Goal: Task Accomplishment & Management: Manage account settings

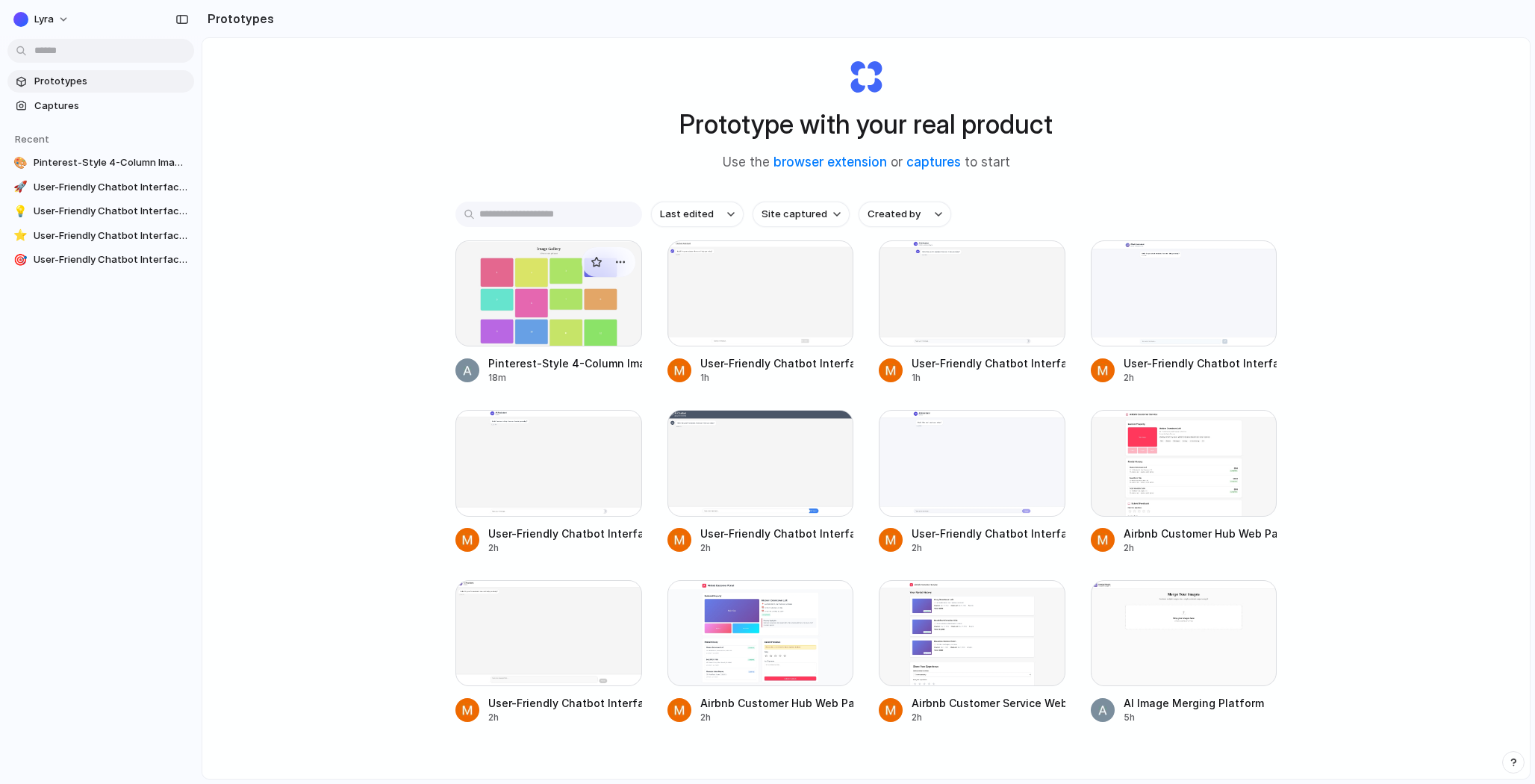
scroll to position [81, 0]
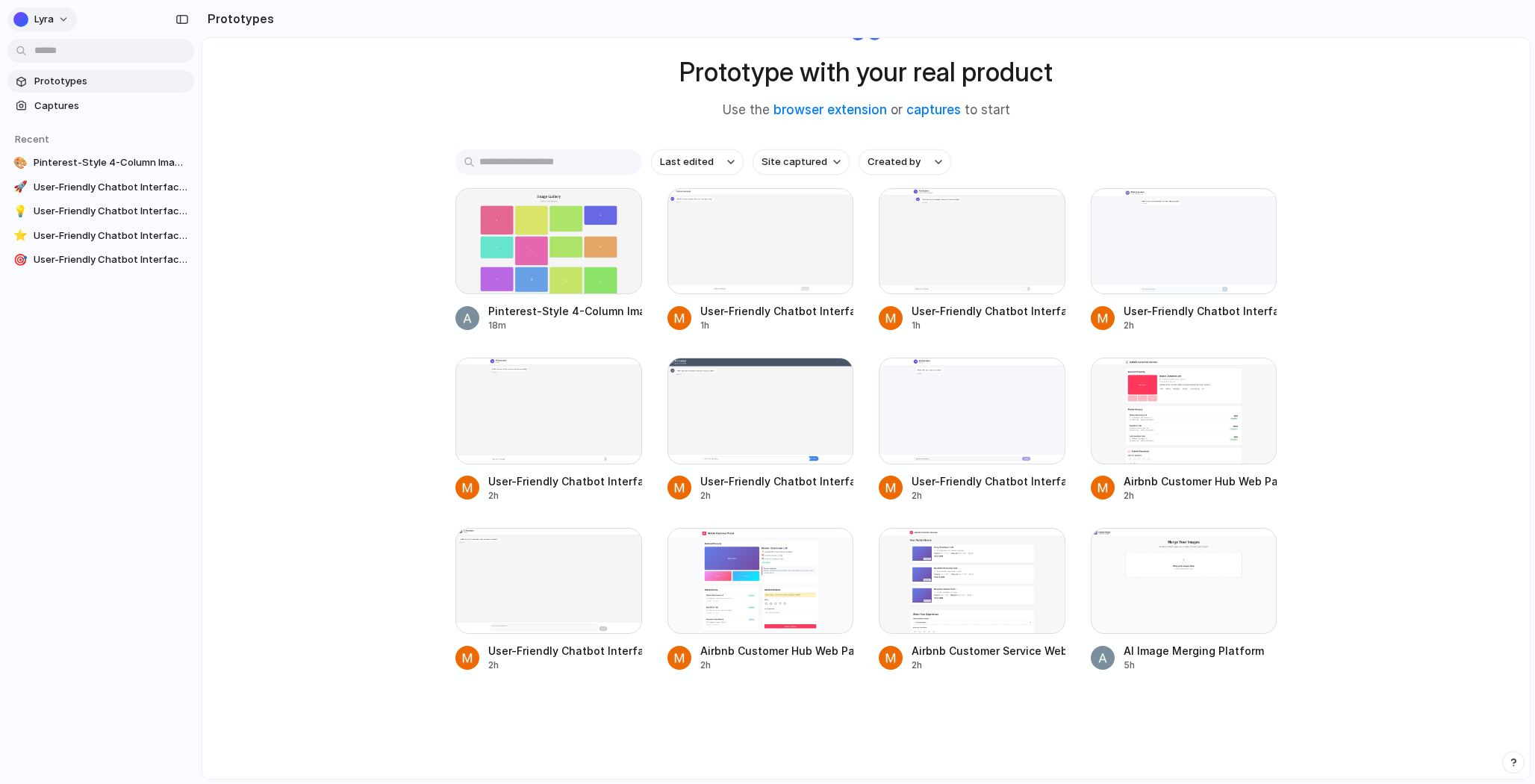
click at [54, 8] on button "Lyra" at bounding box center [42, 19] width 69 height 24
click at [54, 50] on span "Settings" at bounding box center [54, 53] width 41 height 15
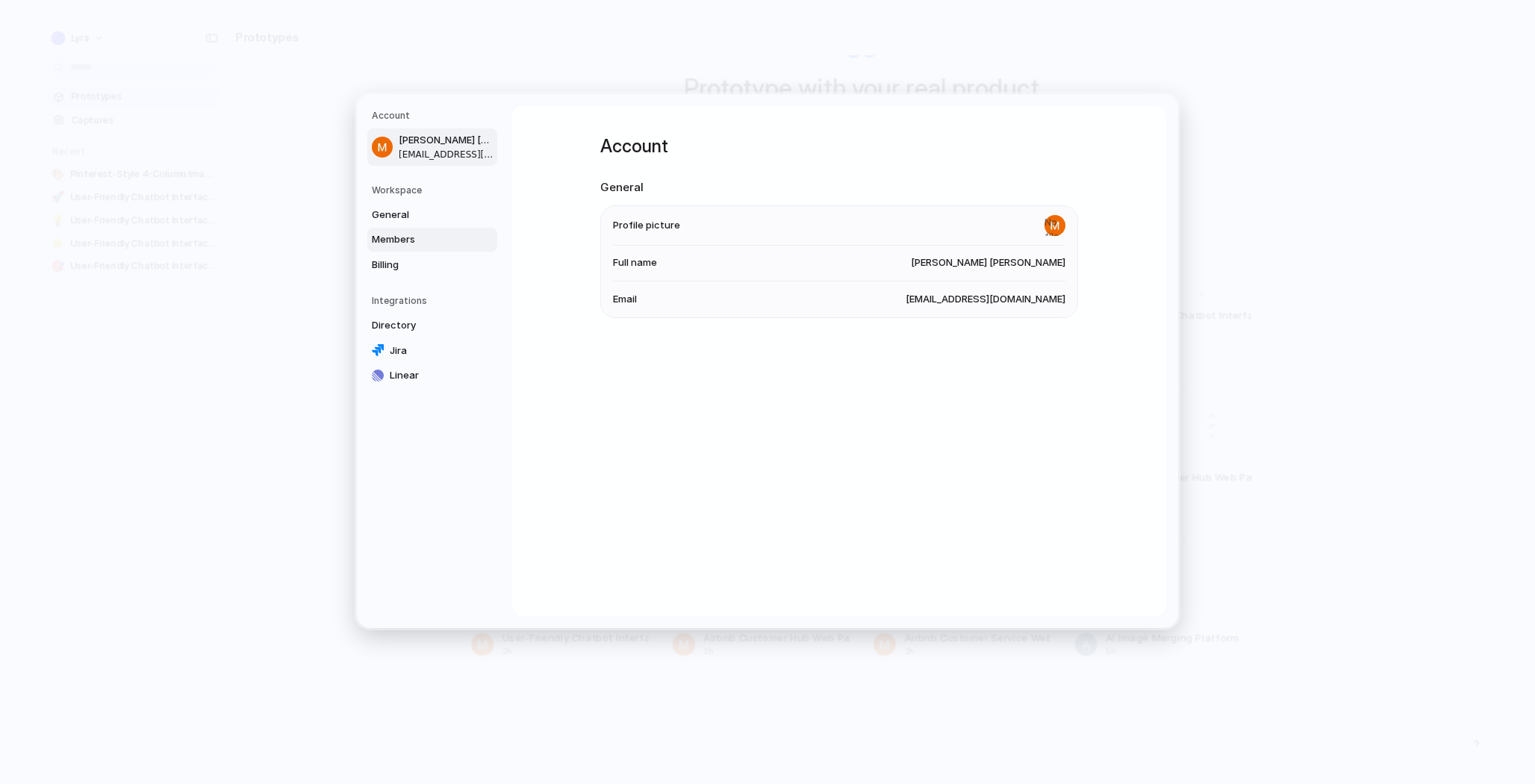
click at [399, 245] on span "Members" at bounding box center [419, 239] width 95 height 15
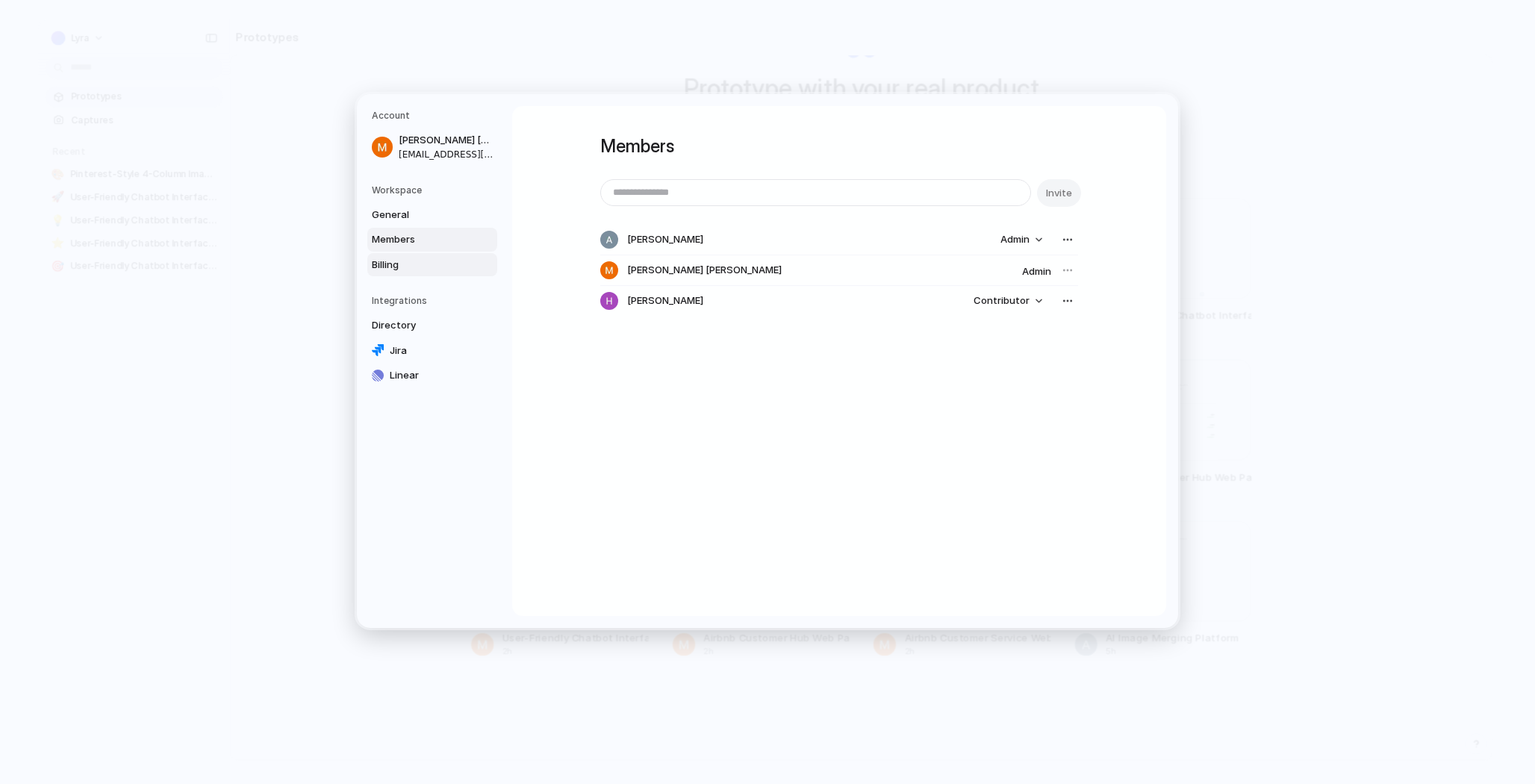
click at [401, 263] on span "Billing" at bounding box center [419, 264] width 95 height 15
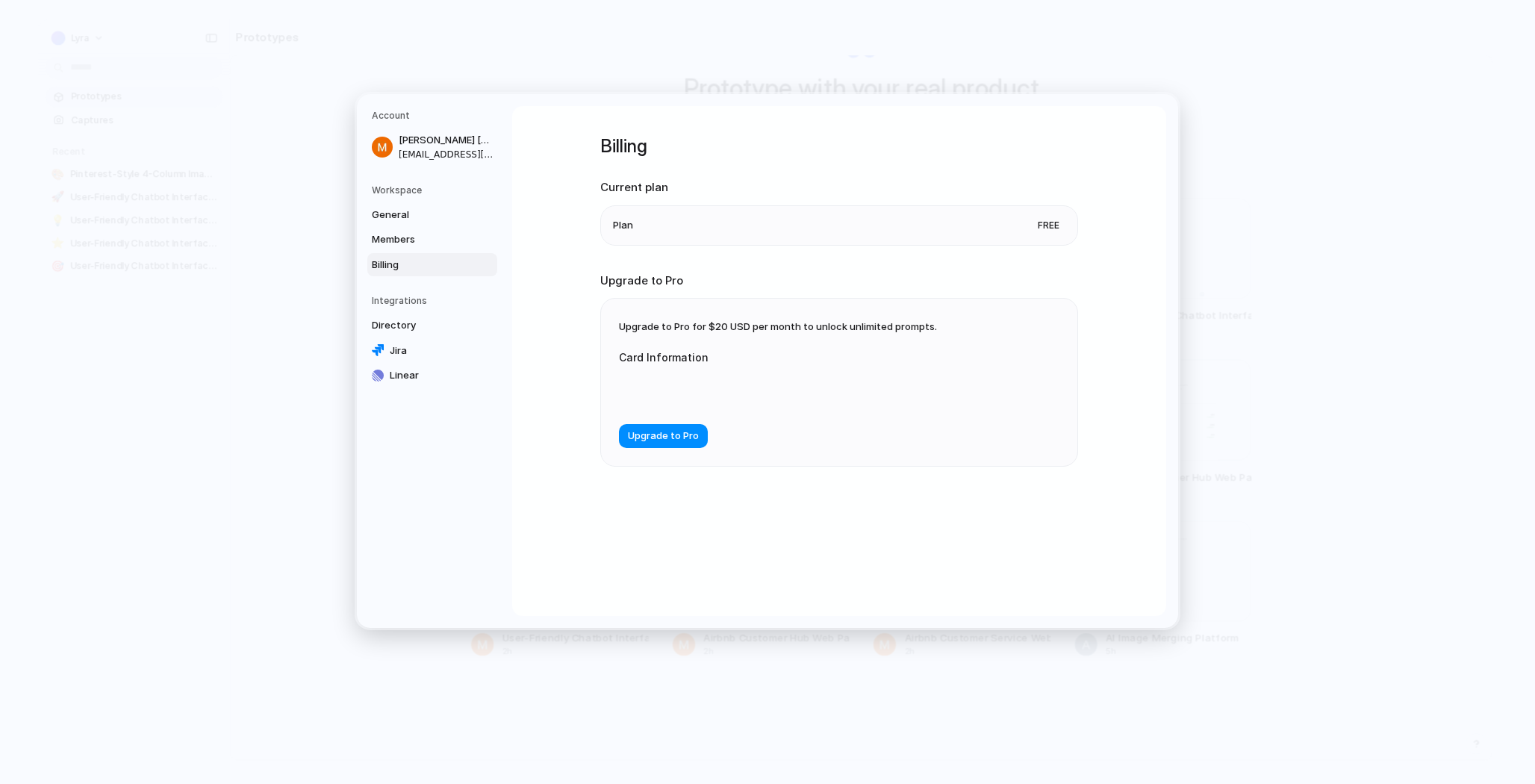
drag, startPoint x: 1012, startPoint y: 212, endPoint x: 1086, endPoint y: 223, distance: 74.8
click at [1086, 223] on div "Billing Current plan Plan Free Upgrade to Pro Upgrade to Pro for $20 USD per mo…" at bounding box center [839, 361] width 655 height 510
click at [1019, 233] on li "Plan Free" at bounding box center [839, 225] width 452 height 39
click at [1048, 221] on span "Free" at bounding box center [1049, 224] width 34 height 15
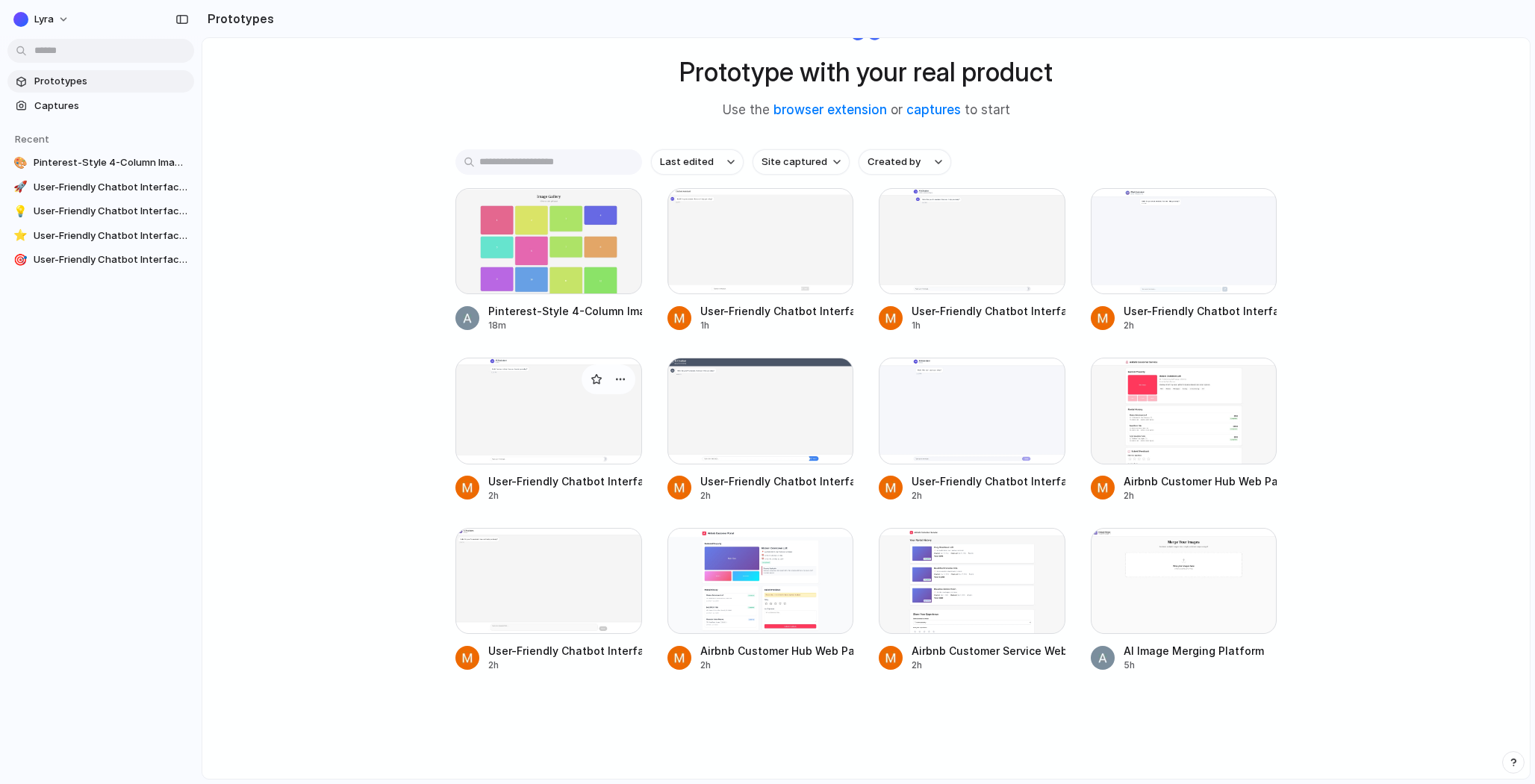
click at [500, 385] on div at bounding box center [549, 410] width 187 height 106
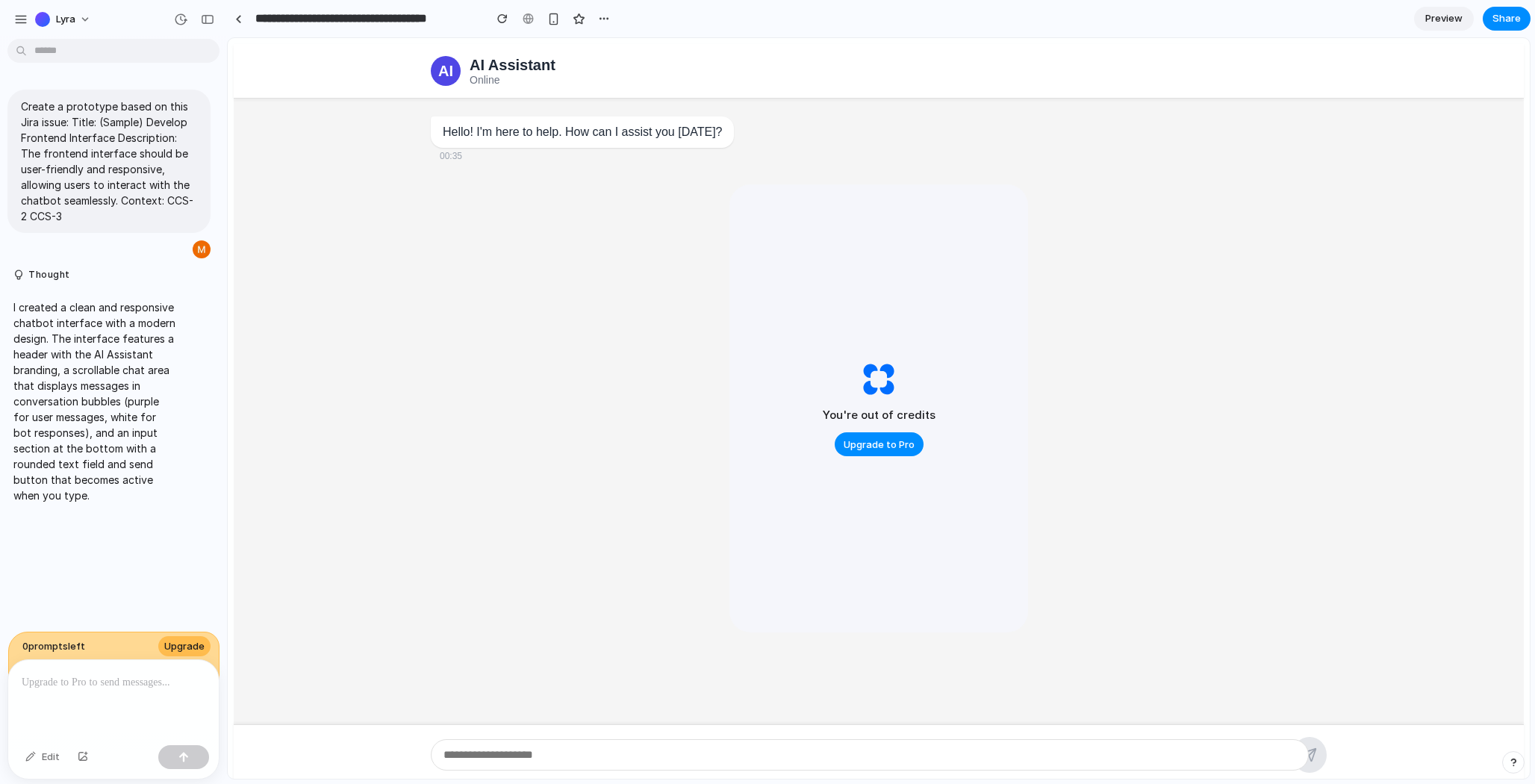
scroll to position [12, 0]
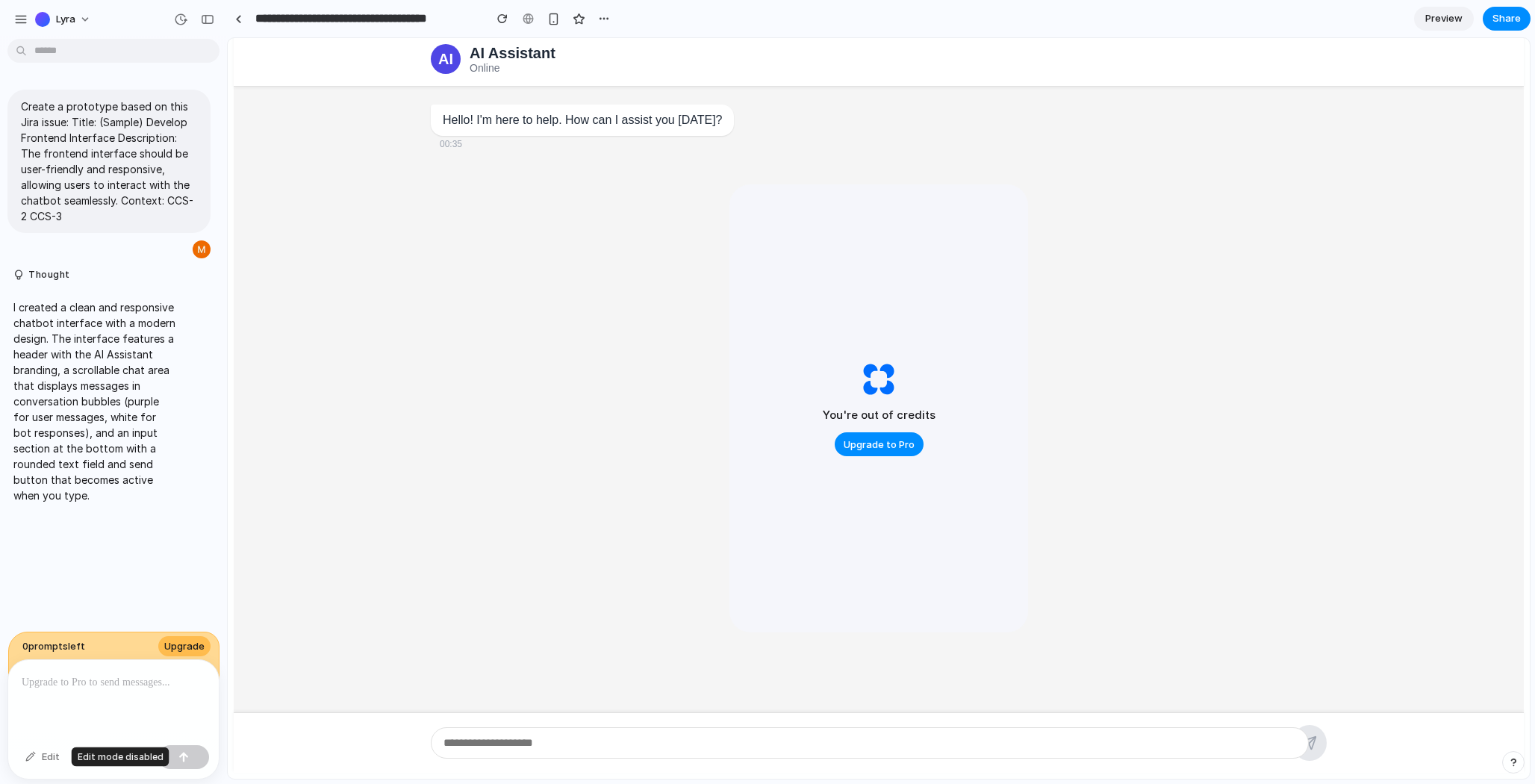
click at [24, 758] on div "Edit" at bounding box center [42, 757] width 50 height 24
click at [114, 714] on div at bounding box center [113, 699] width 211 height 79
click at [1278, 742] on input "text" at bounding box center [870, 743] width 878 height 31
drag, startPoint x: 1278, startPoint y: 742, endPoint x: 1165, endPoint y: 734, distance: 113.3
click at [1185, 736] on input "text" at bounding box center [870, 743] width 878 height 31
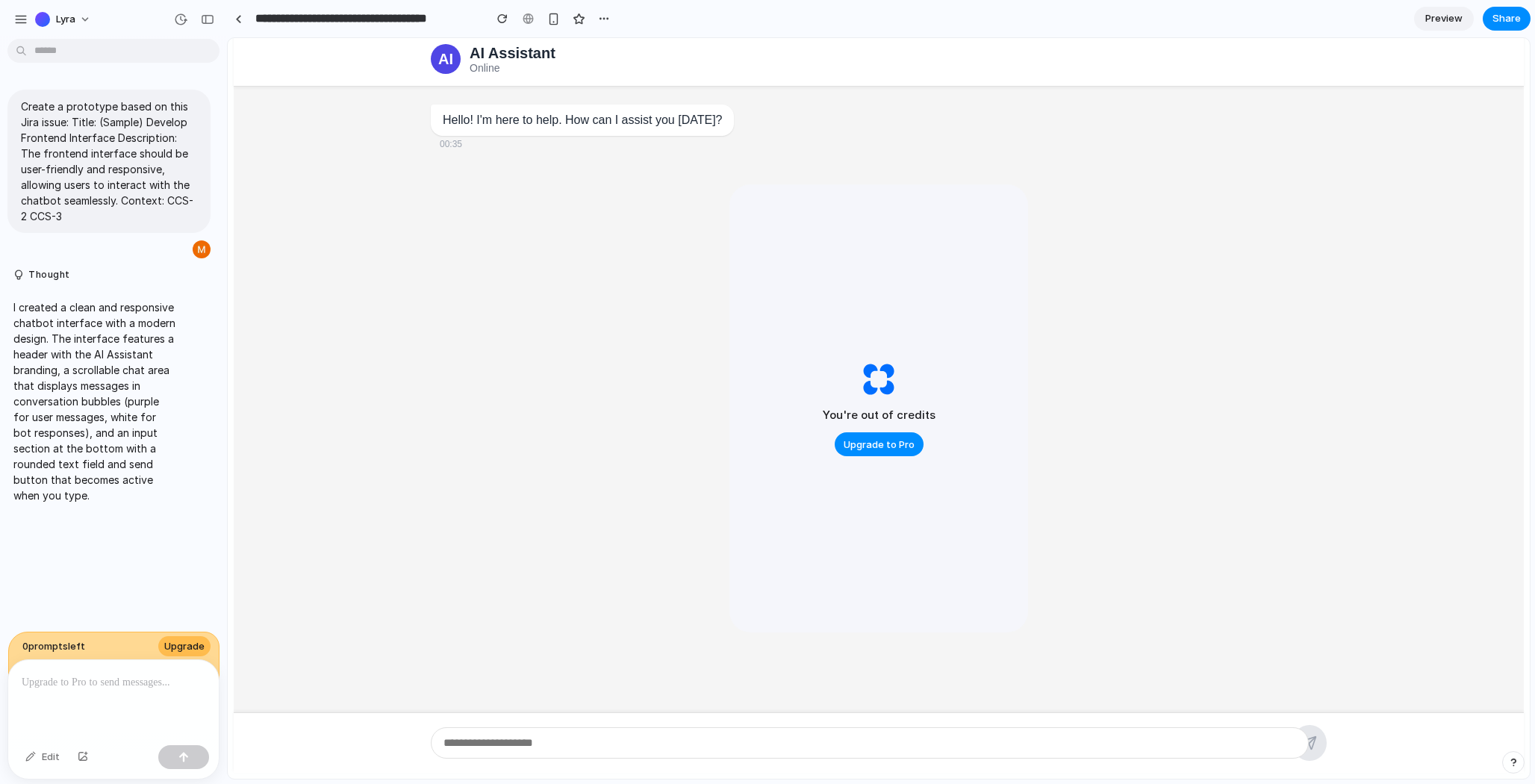
click at [1150, 734] on input "text" at bounding box center [870, 743] width 878 height 31
drag, startPoint x: 1152, startPoint y: 606, endPoint x: 1160, endPoint y: 578, distance: 29.1
click at [1157, 589] on main "Hello! I'm here to help. How can I assist you [DATE]? 00:35" at bounding box center [878, 399] width 1291 height 625
click at [907, 446] on span "Upgrade to Pro" at bounding box center [879, 445] width 71 height 15
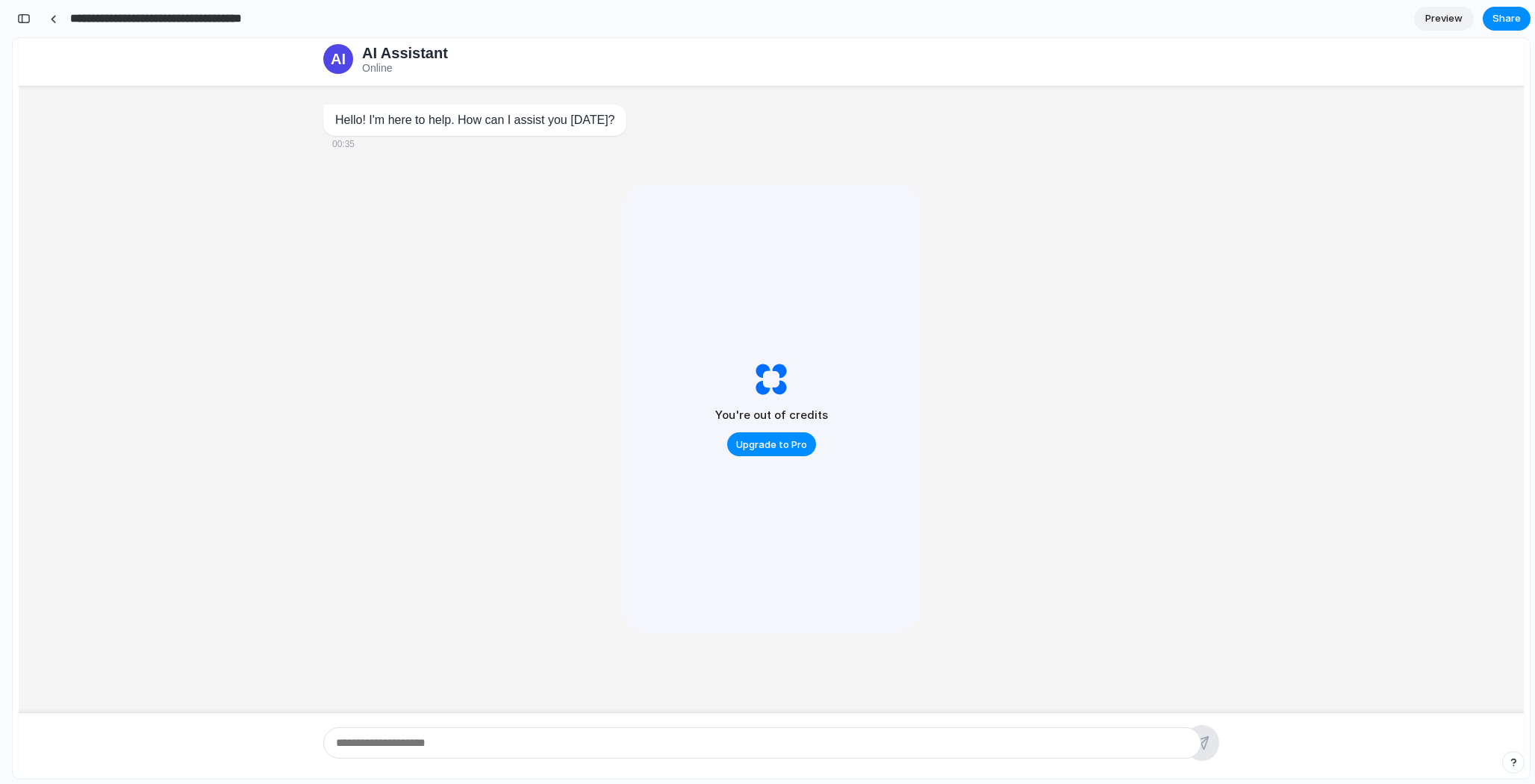
drag, startPoint x: 236, startPoint y: 16, endPoint x: 152, endPoint y: 18, distance: 84.0
click at [235, 16] on input "**********" at bounding box center [180, 18] width 227 height 27
click at [31, 9] on div "**********" at bounding box center [221, 18] width 418 height 33
click at [17, 14] on button "button" at bounding box center [23, 18] width 24 height 24
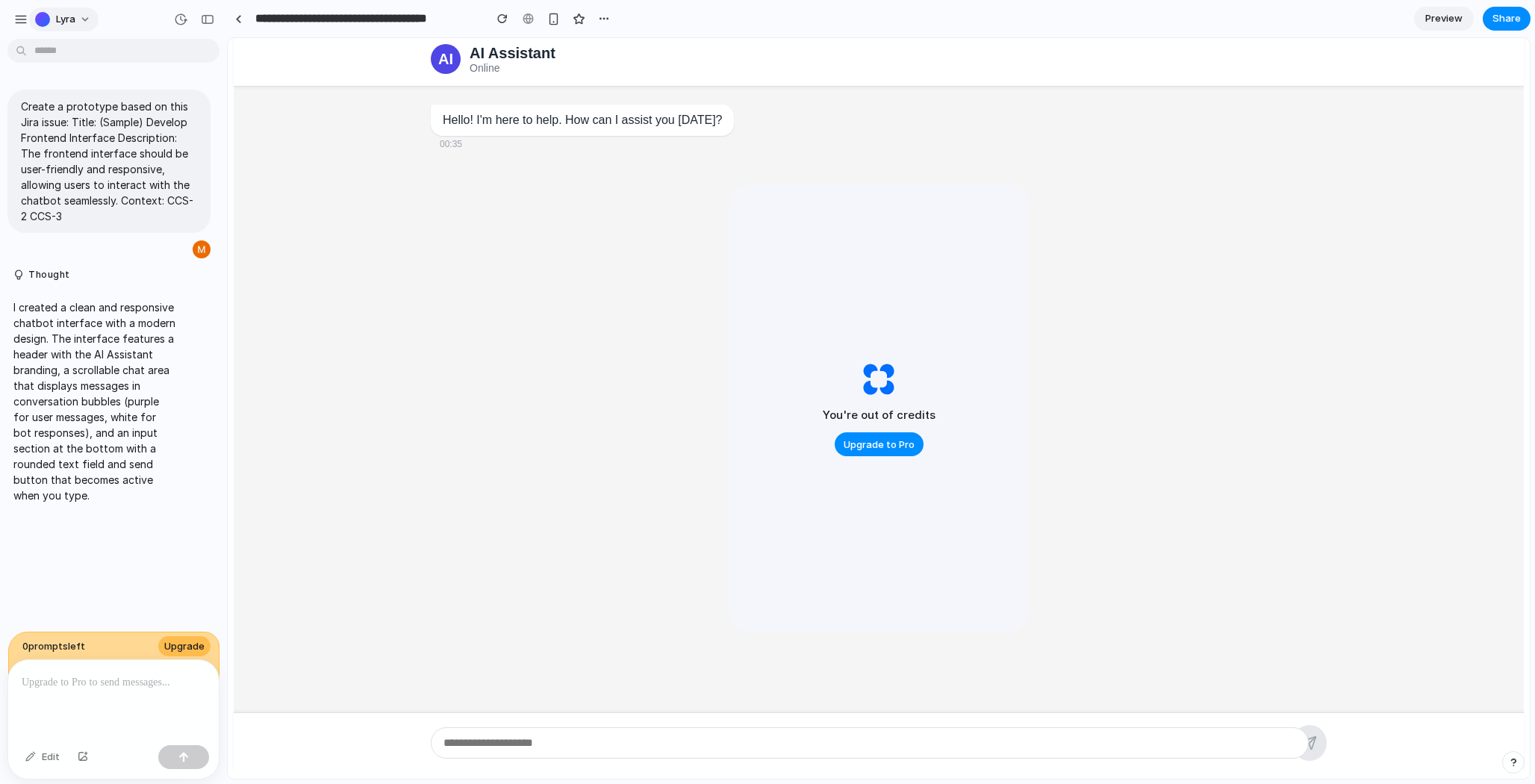
click at [39, 17] on div "button" at bounding box center [42, 18] width 15 height 15
click at [69, 55] on span "Settings" at bounding box center [77, 53] width 41 height 15
click at [28, 18] on button "button" at bounding box center [20, 18] width 22 height 22
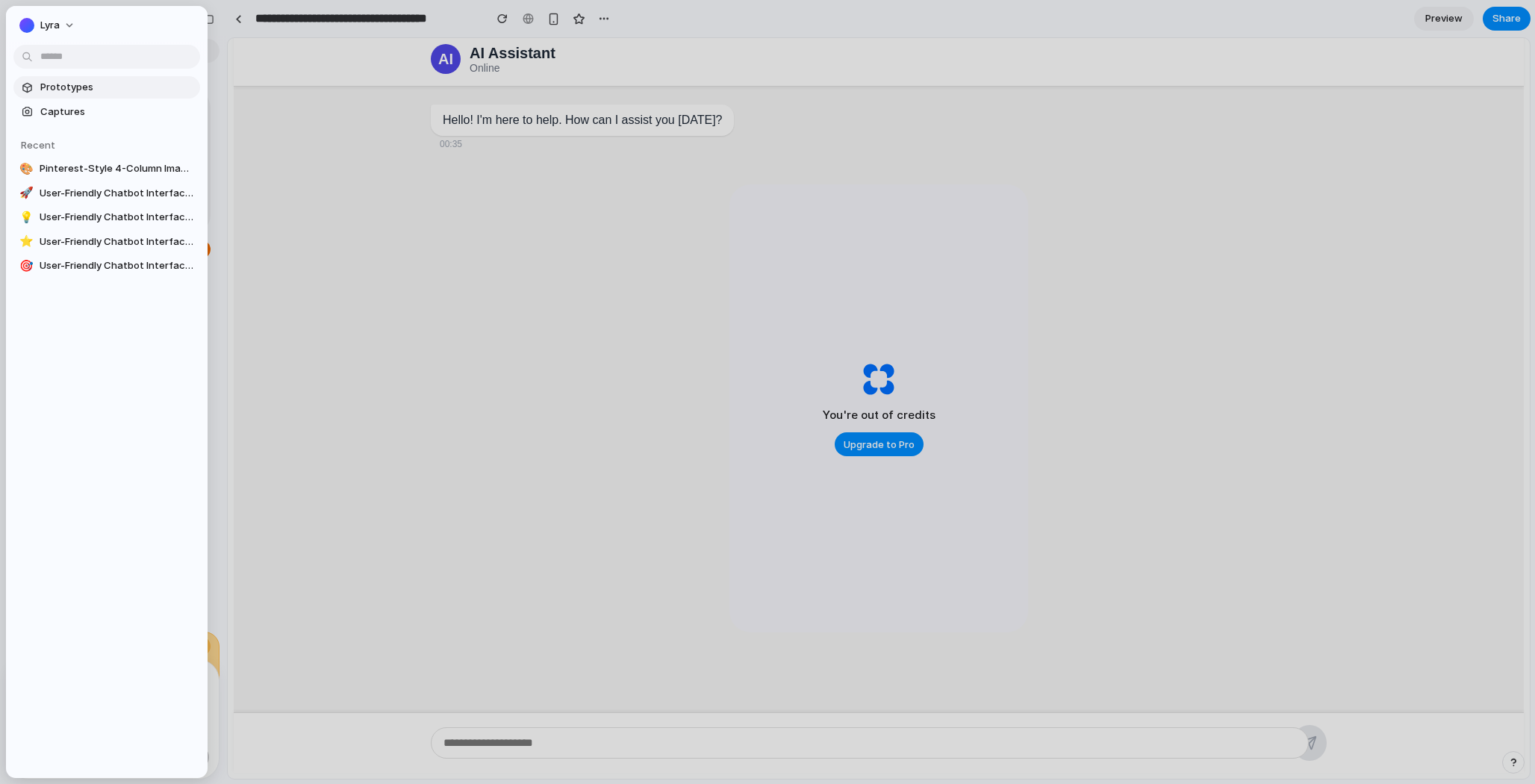
click at [59, 81] on span "Prototypes" at bounding box center [117, 87] width 154 height 15
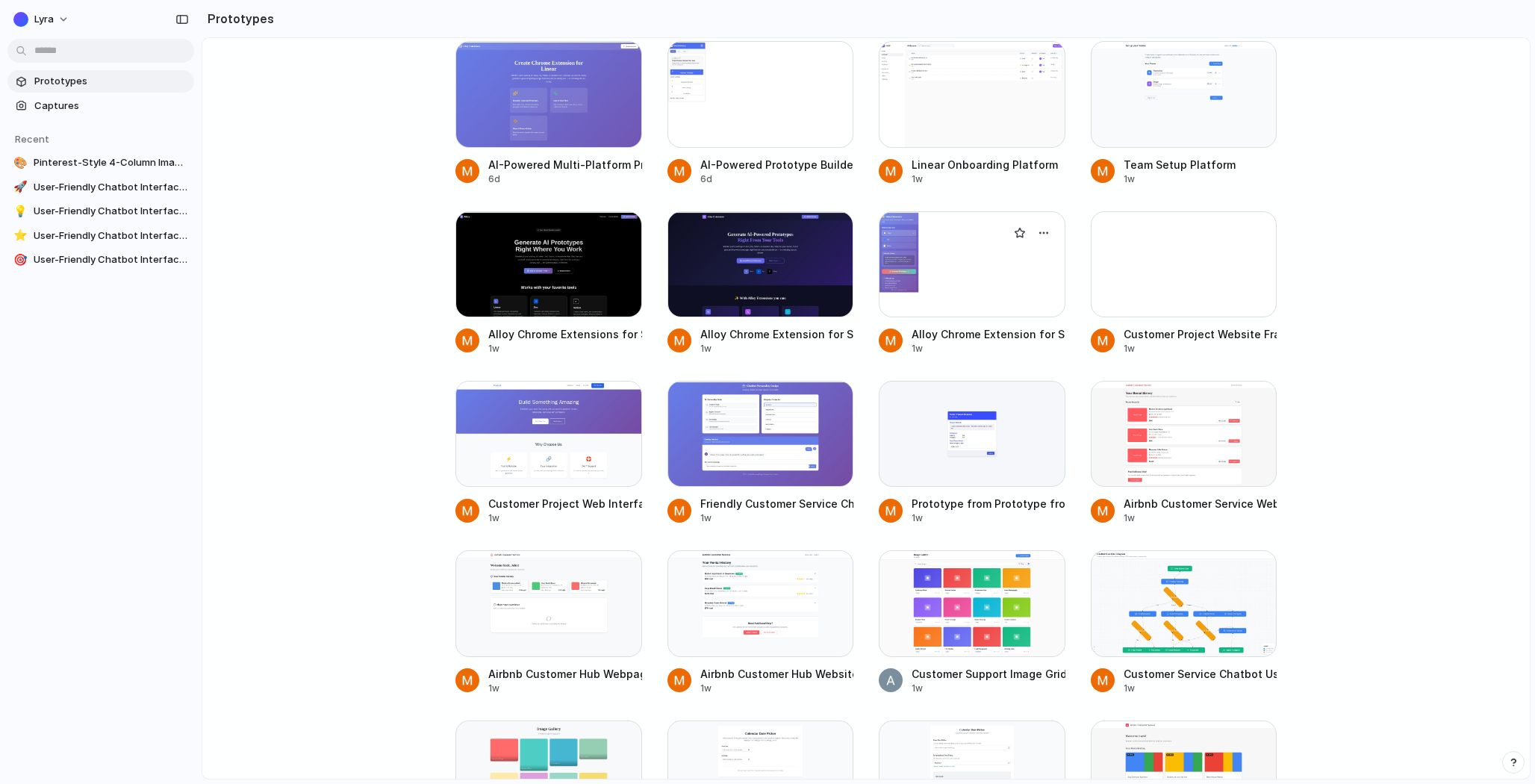
scroll to position [3286, 0]
